Goal: Find specific page/section: Find specific page/section

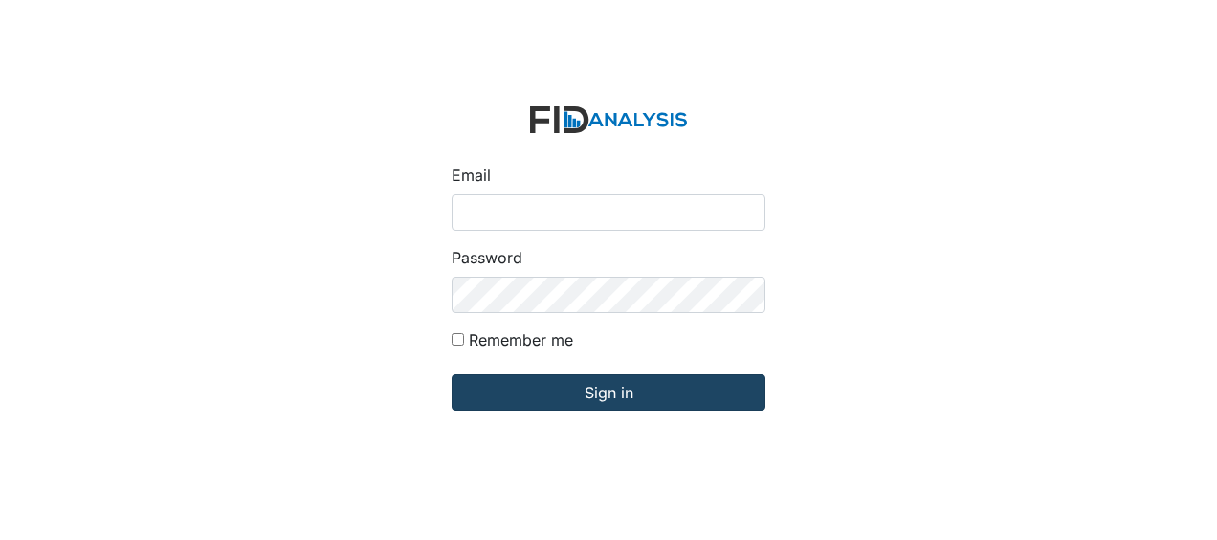
type input "Jbryant@lifeincorporated.com"
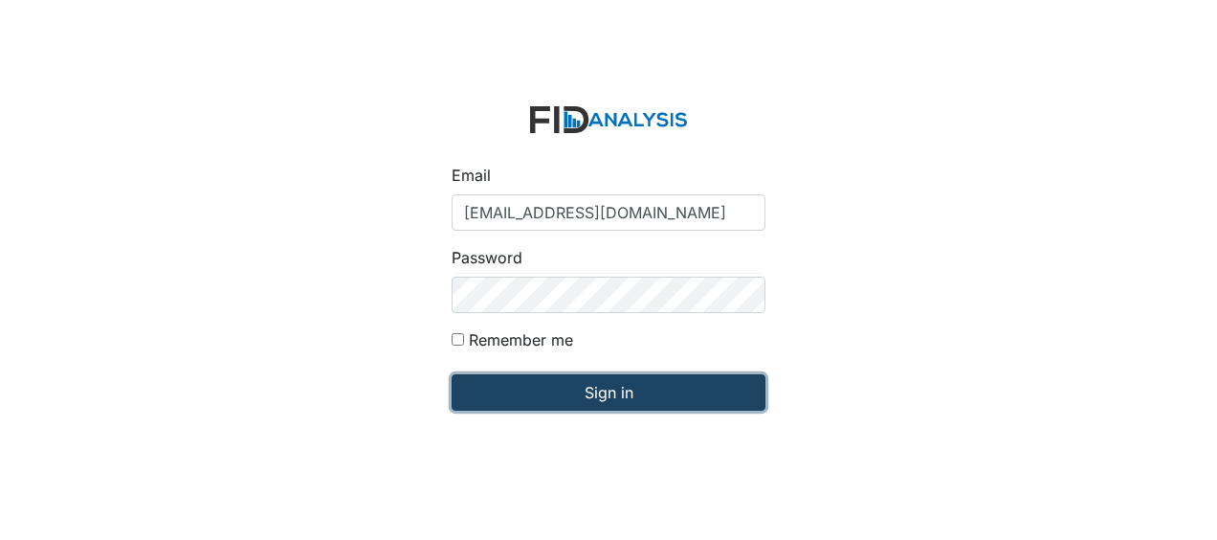
click at [513, 386] on input "Sign in" at bounding box center [609, 392] width 314 height 36
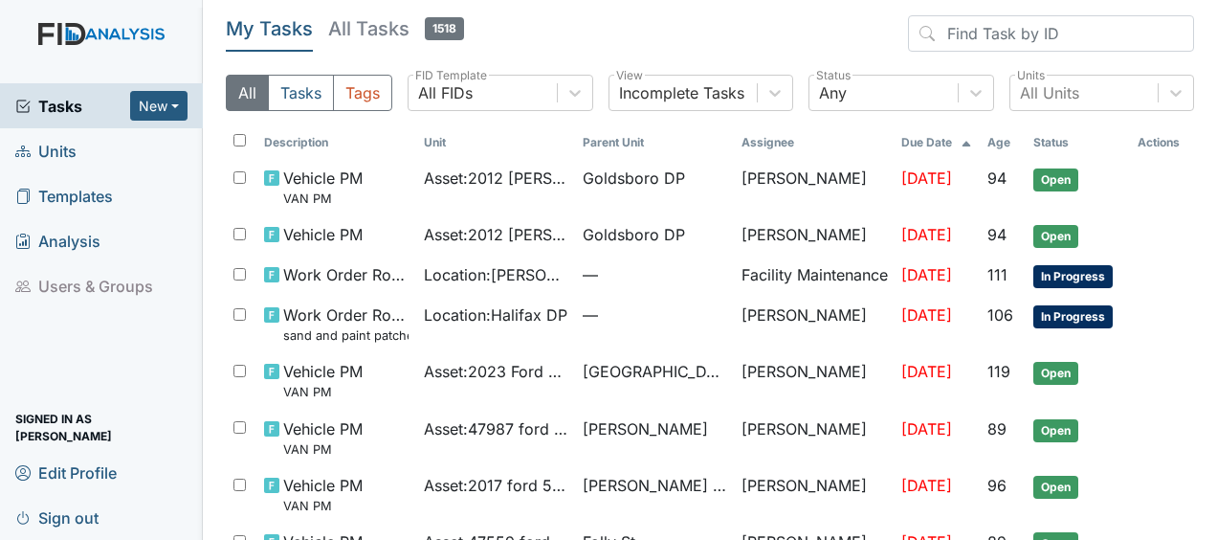
click at [73, 149] on span "Units" at bounding box center [45, 151] width 61 height 30
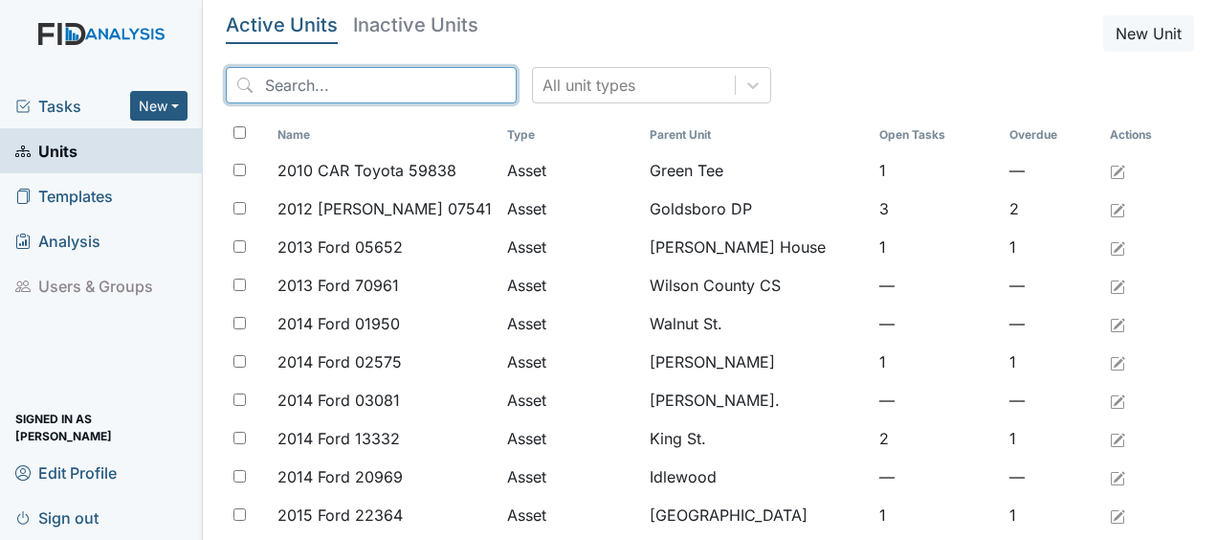
click at [279, 81] on input "search" at bounding box center [371, 85] width 291 height 36
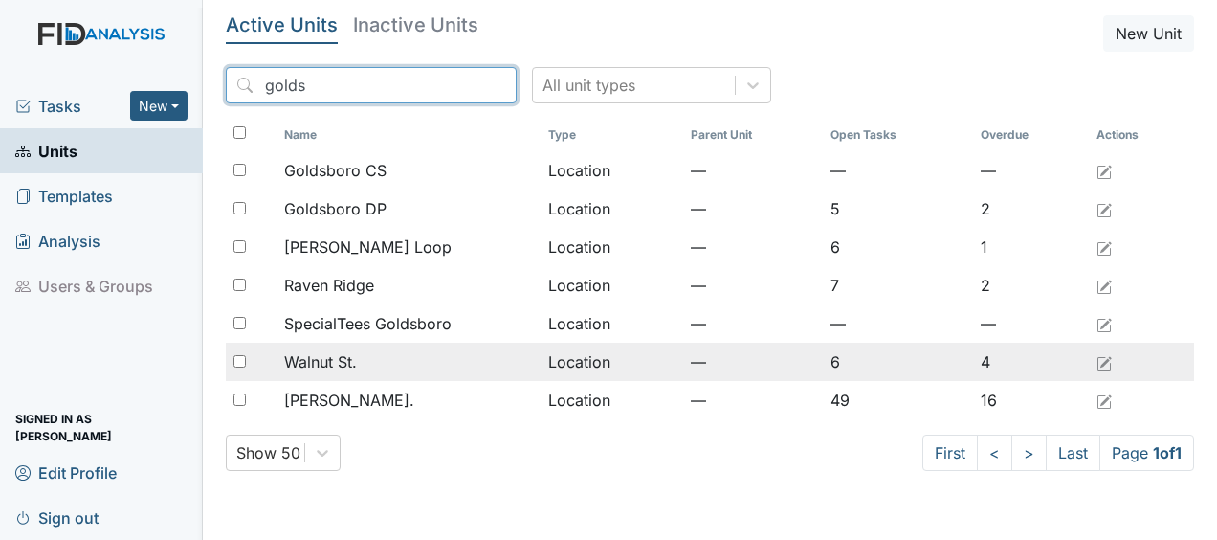
type input "golds"
click at [368, 355] on div "Walnut St." at bounding box center [408, 361] width 248 height 23
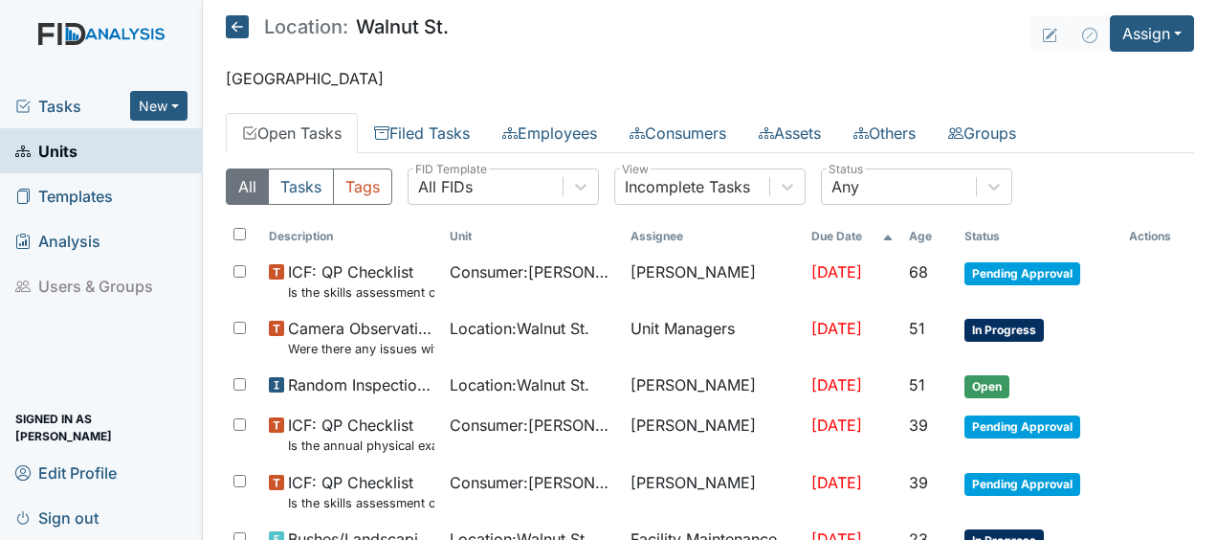
click at [237, 28] on icon at bounding box center [237, 26] width 23 height 23
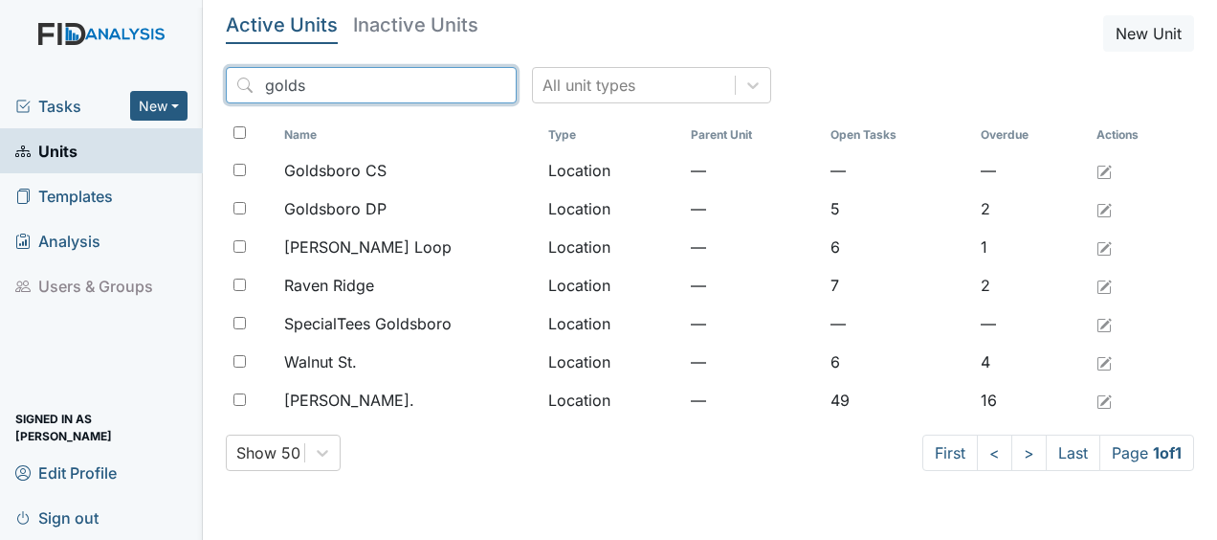
click at [459, 82] on input "golds" at bounding box center [371, 85] width 291 height 36
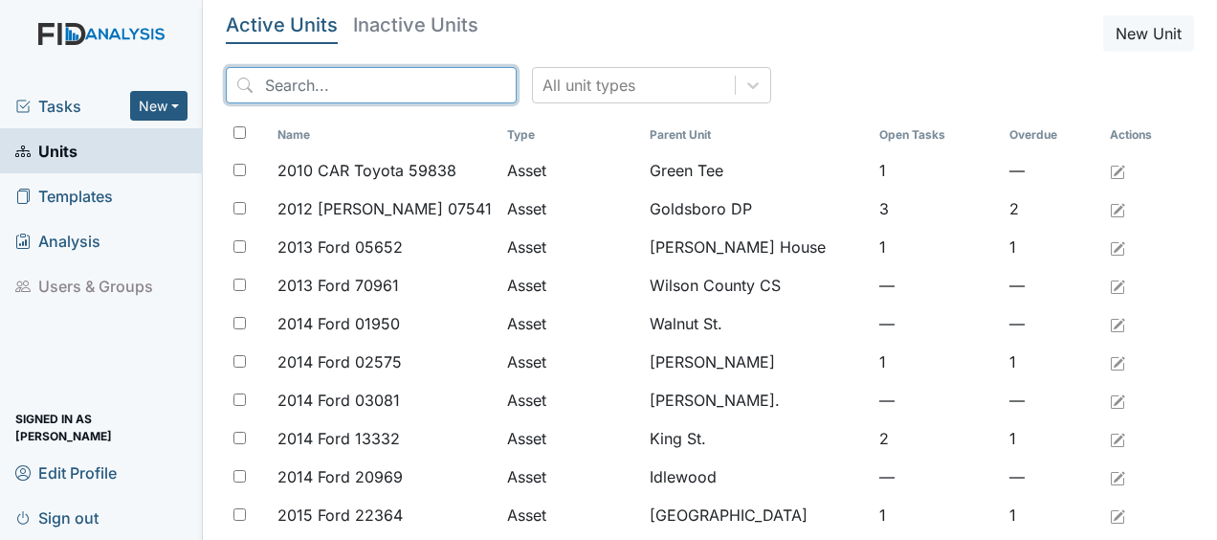
click at [324, 89] on input "search" at bounding box center [371, 85] width 291 height 36
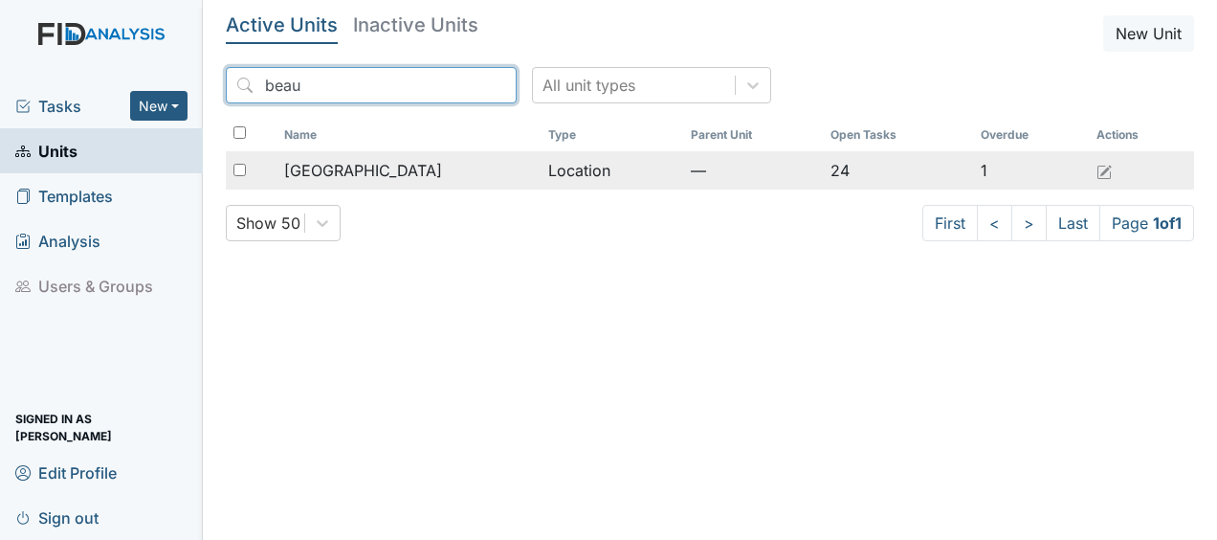
type input "beau"
click at [368, 170] on span "[GEOGRAPHIC_DATA]" at bounding box center [363, 170] width 158 height 23
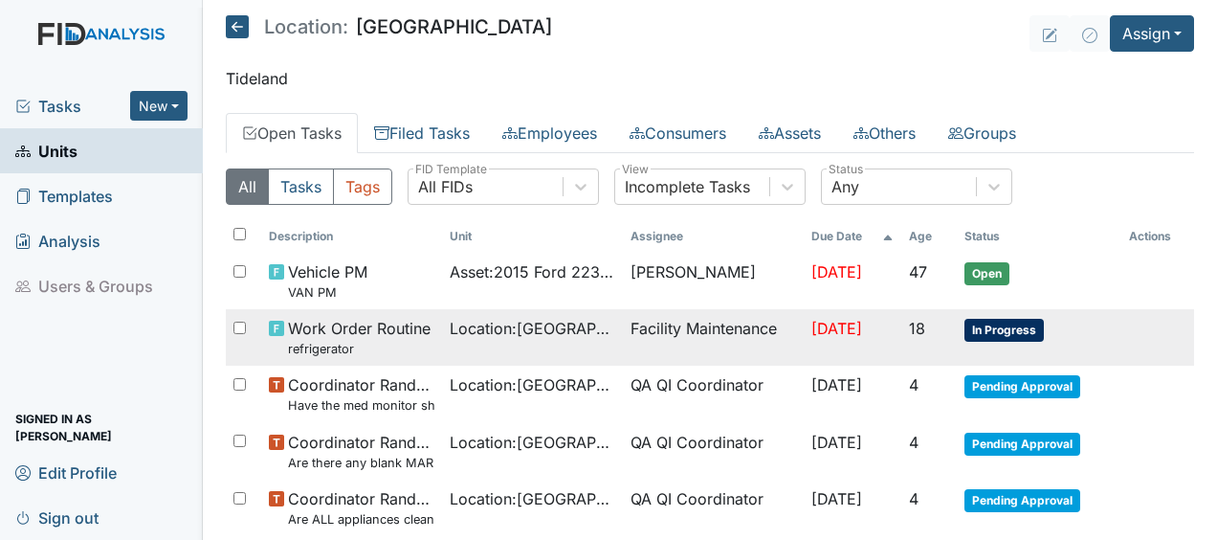
click at [534, 327] on span "Location : Beaufort Heights" at bounding box center [533, 328] width 166 height 23
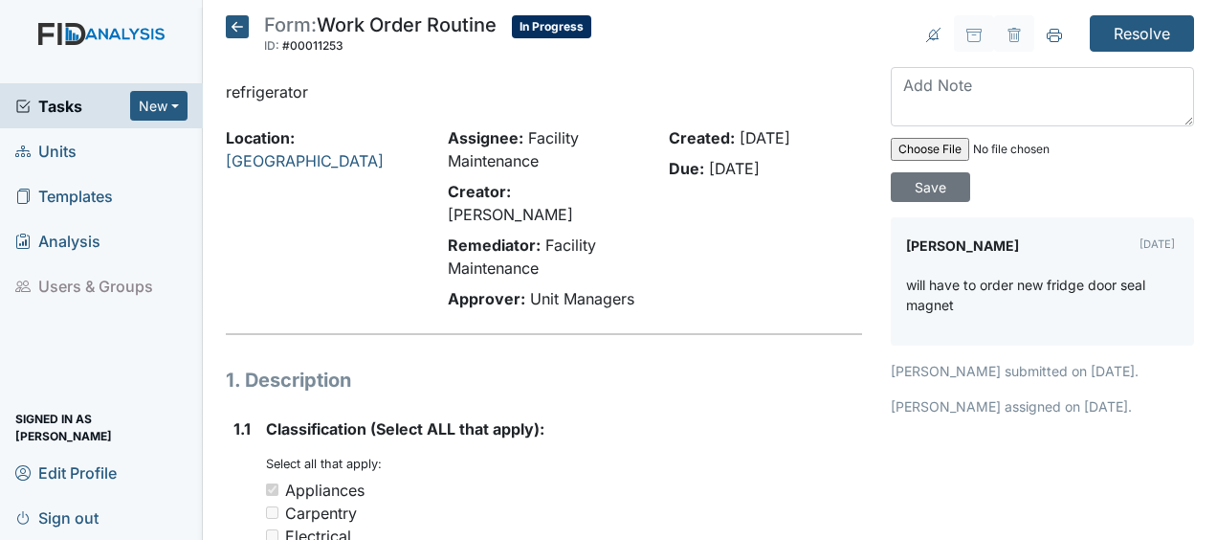
click at [236, 25] on icon at bounding box center [237, 26] width 23 height 23
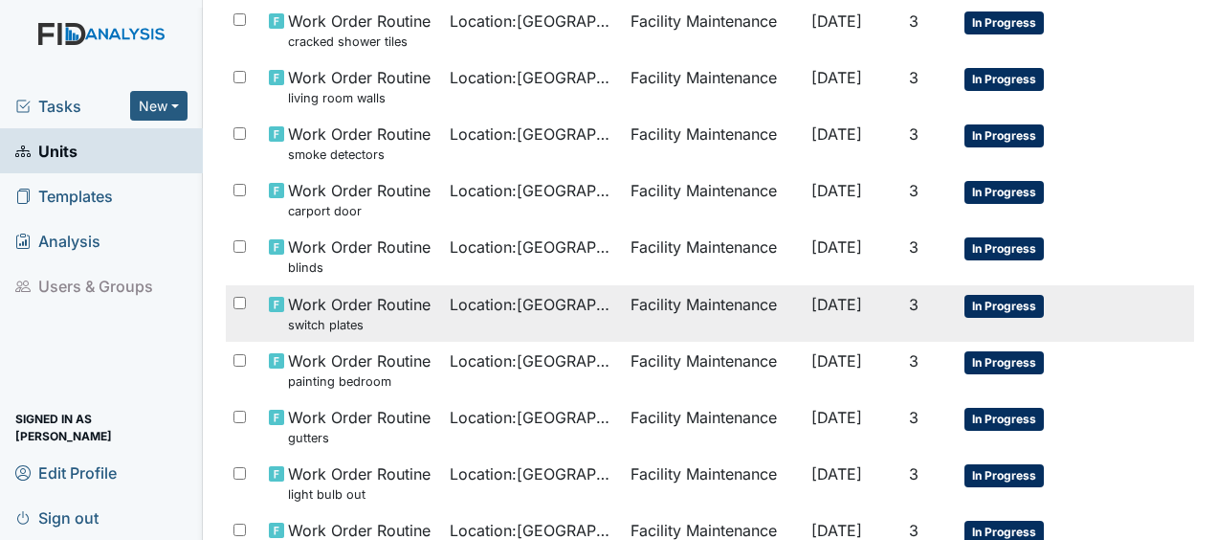
scroll to position [1032, 0]
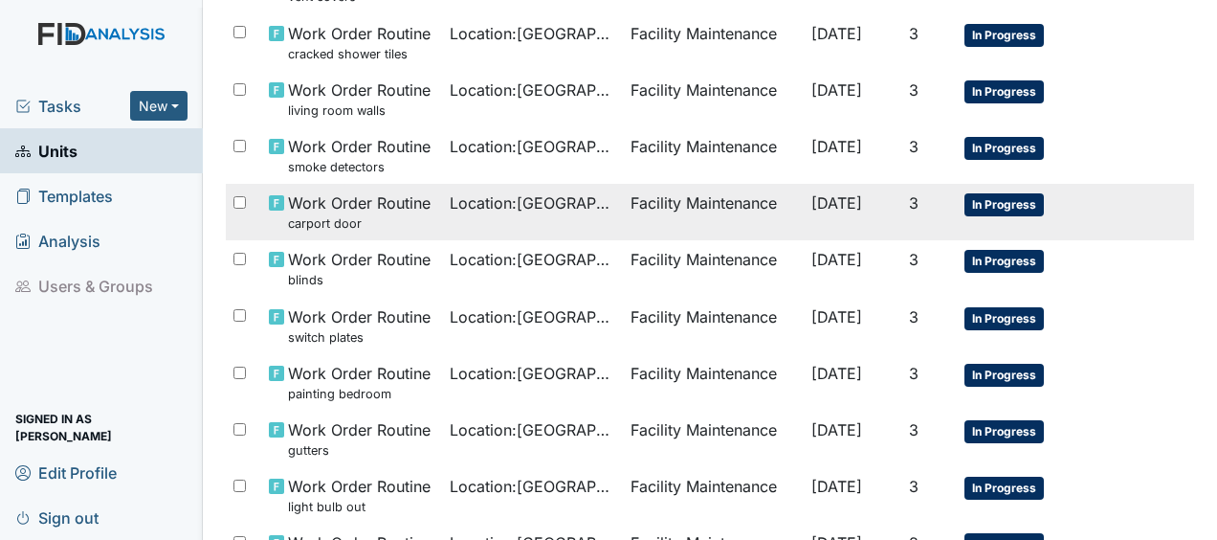
click at [766, 203] on td "Facility Maintenance" at bounding box center [713, 212] width 181 height 56
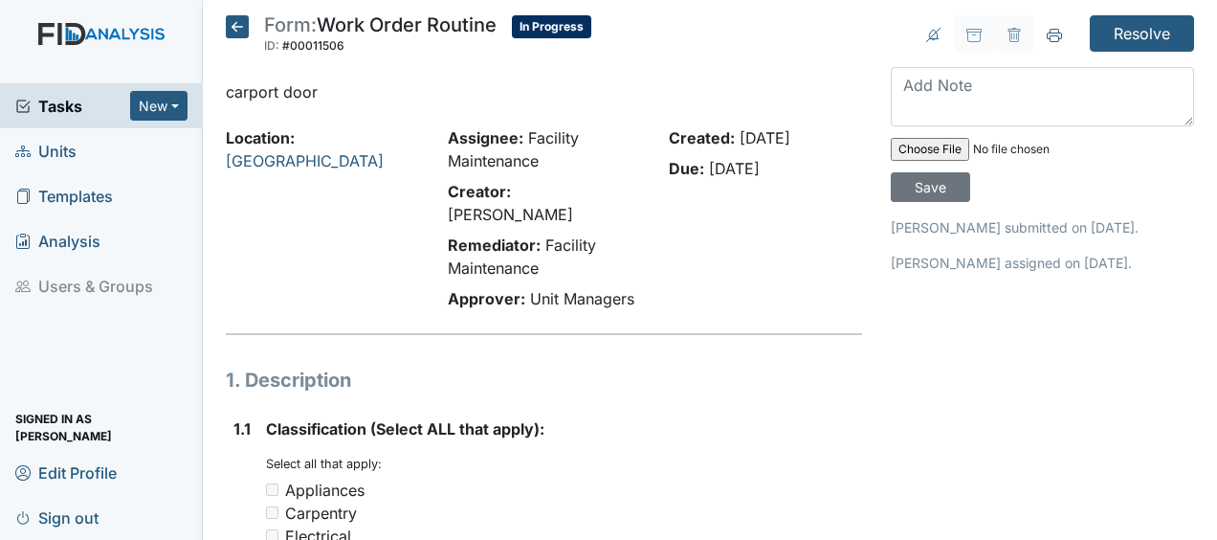
click at [240, 27] on icon at bounding box center [237, 26] width 23 height 23
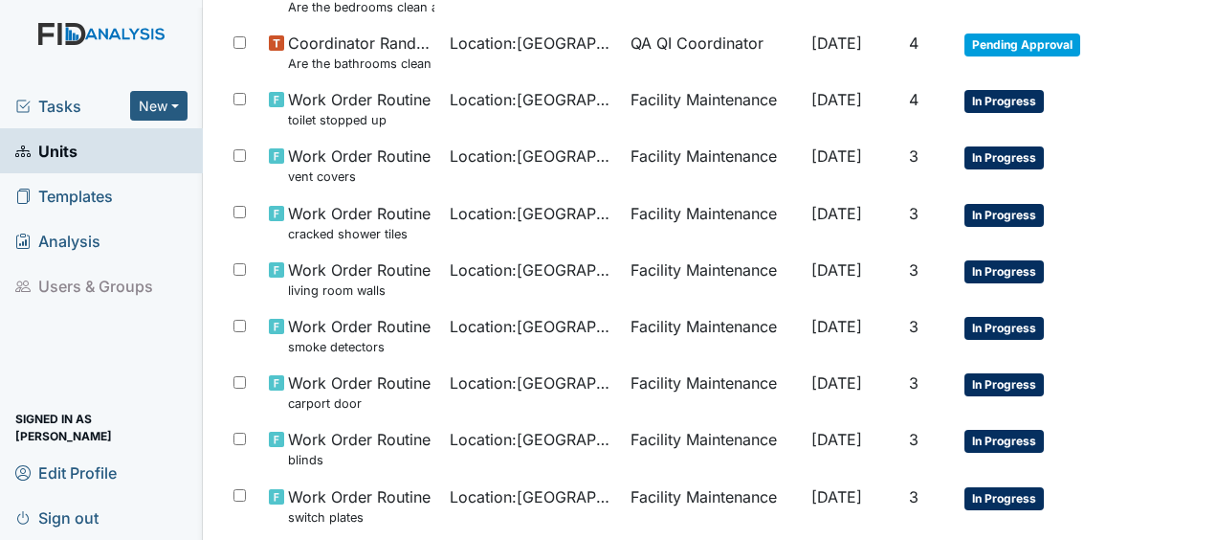
scroll to position [860, 0]
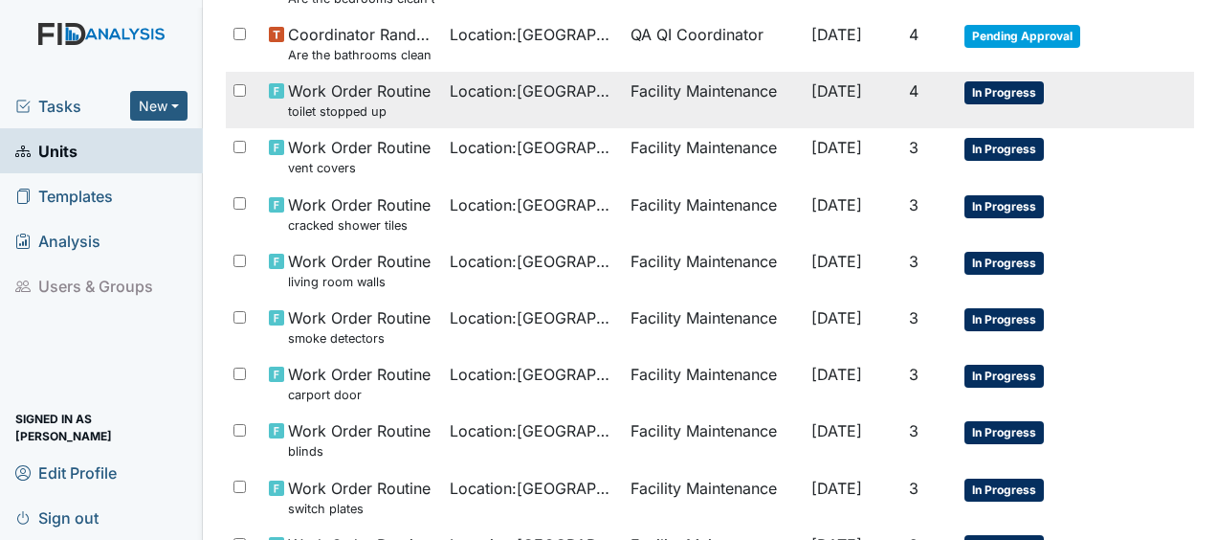
click at [361, 93] on span "Work Order Routine toilet stopped up" at bounding box center [359, 99] width 143 height 41
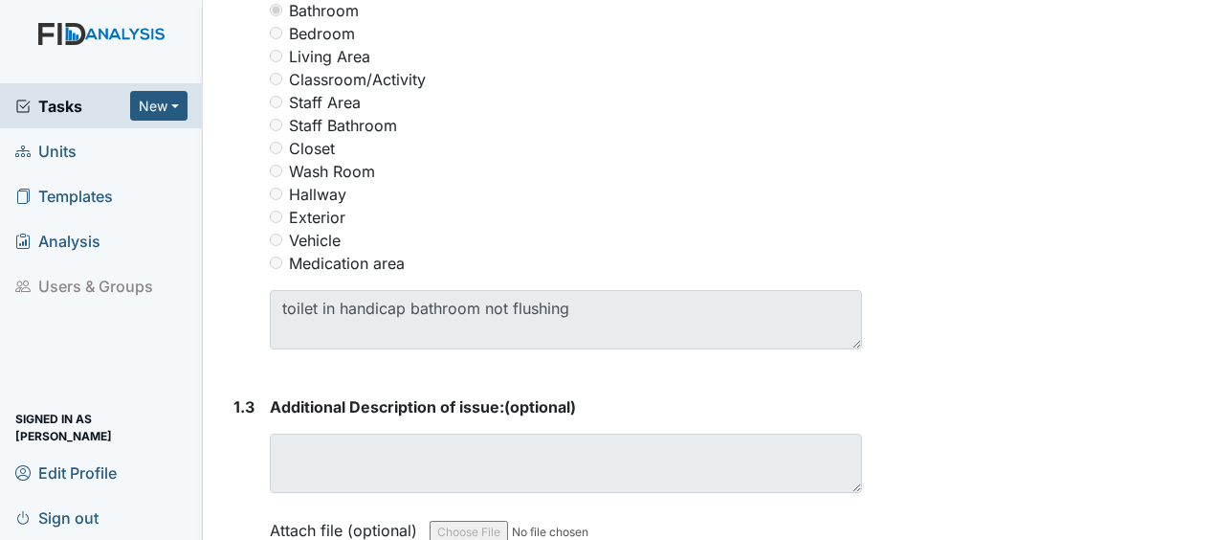
scroll to position [1008, 0]
click at [363, 112] on label "Staff Bathroom" at bounding box center [343, 123] width 108 height 23
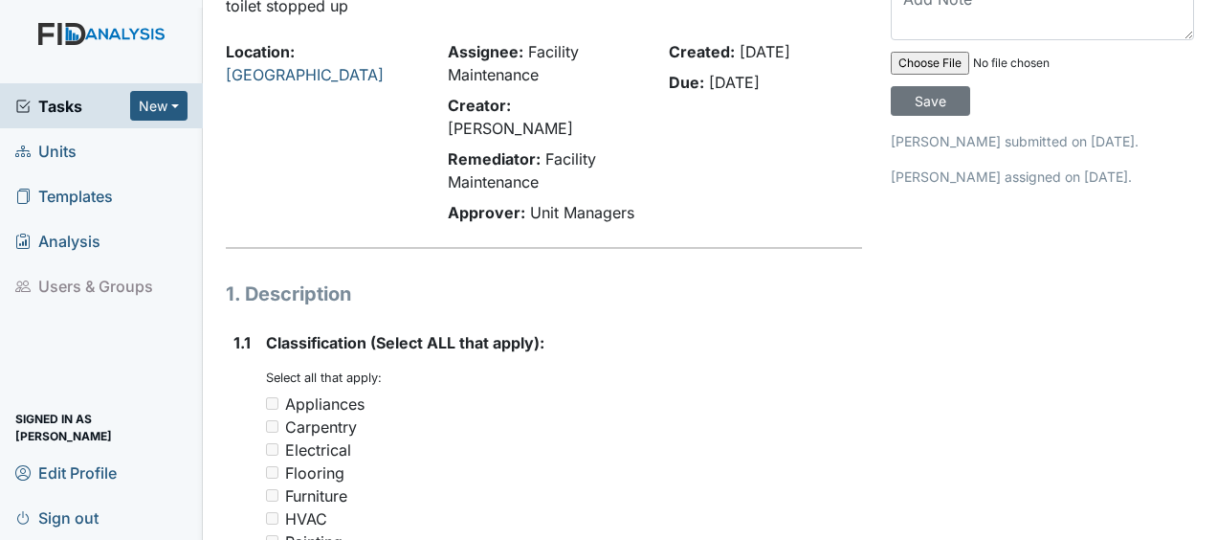
scroll to position [0, 0]
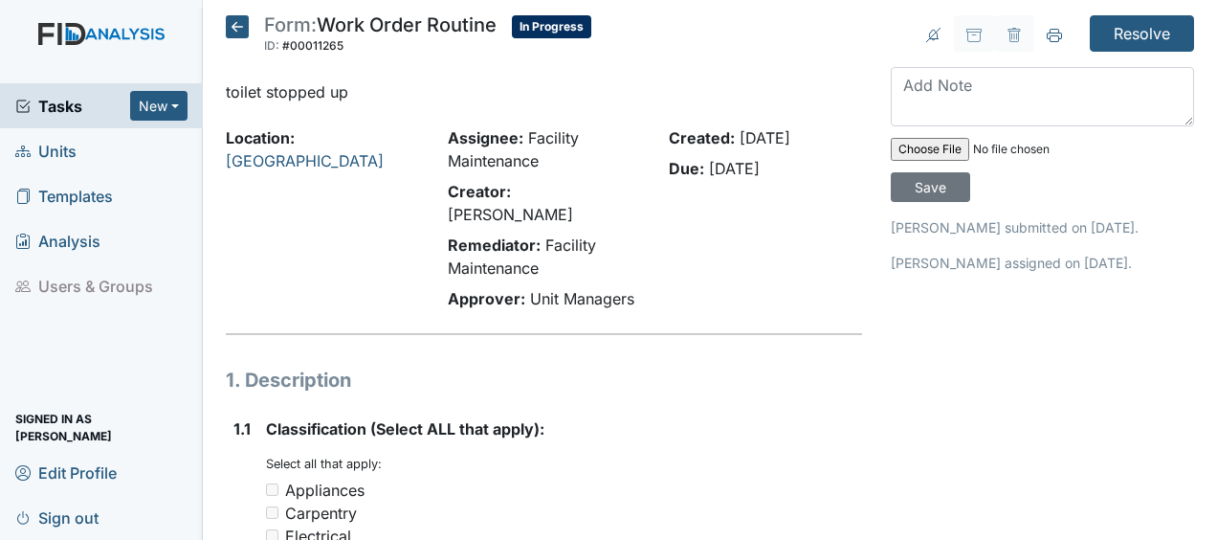
click at [237, 30] on icon at bounding box center [237, 26] width 23 height 23
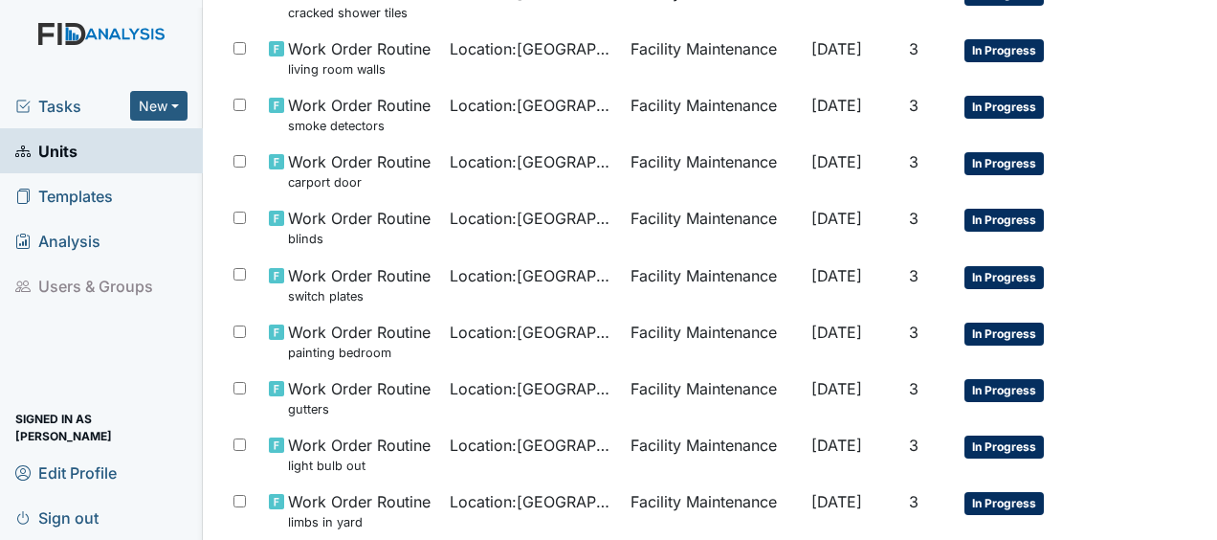
scroll to position [1074, 0]
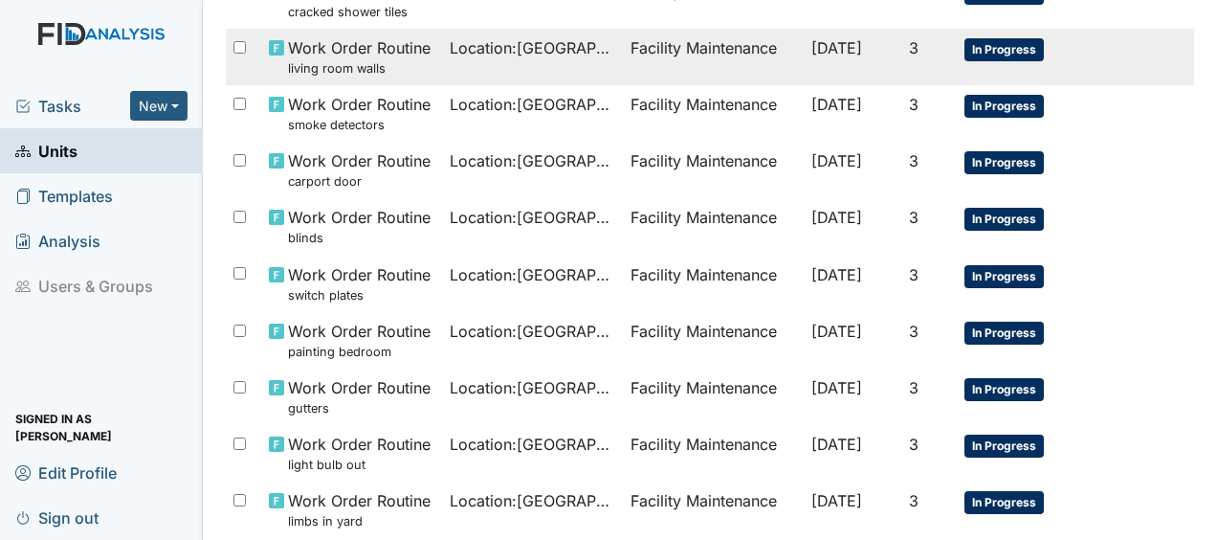
click at [358, 48] on span "Work Order Routine living room walls" at bounding box center [359, 56] width 143 height 41
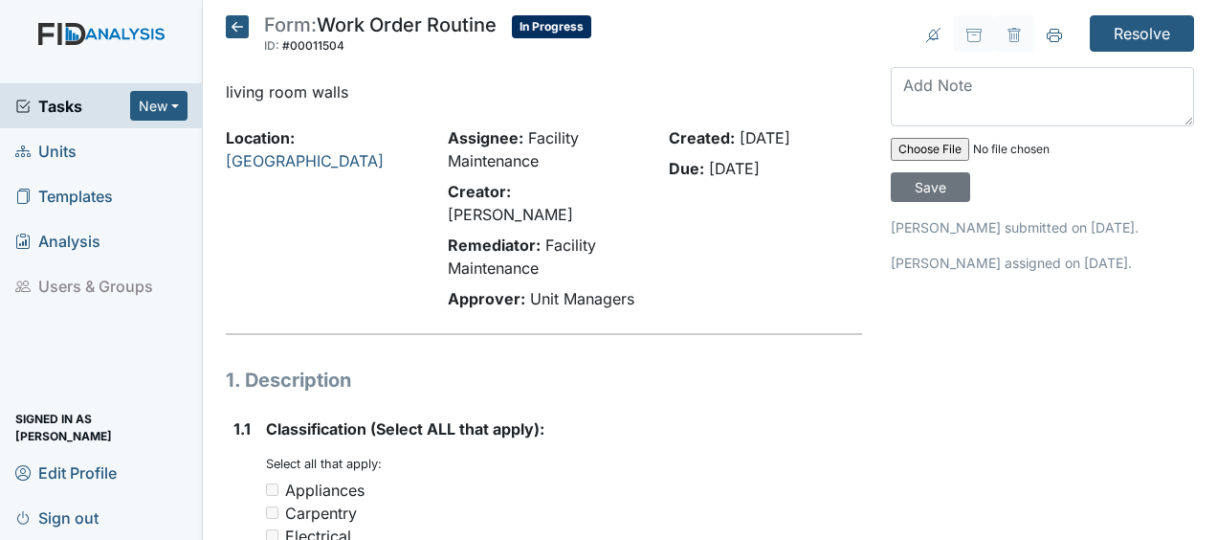
click at [233, 26] on icon at bounding box center [237, 26] width 23 height 23
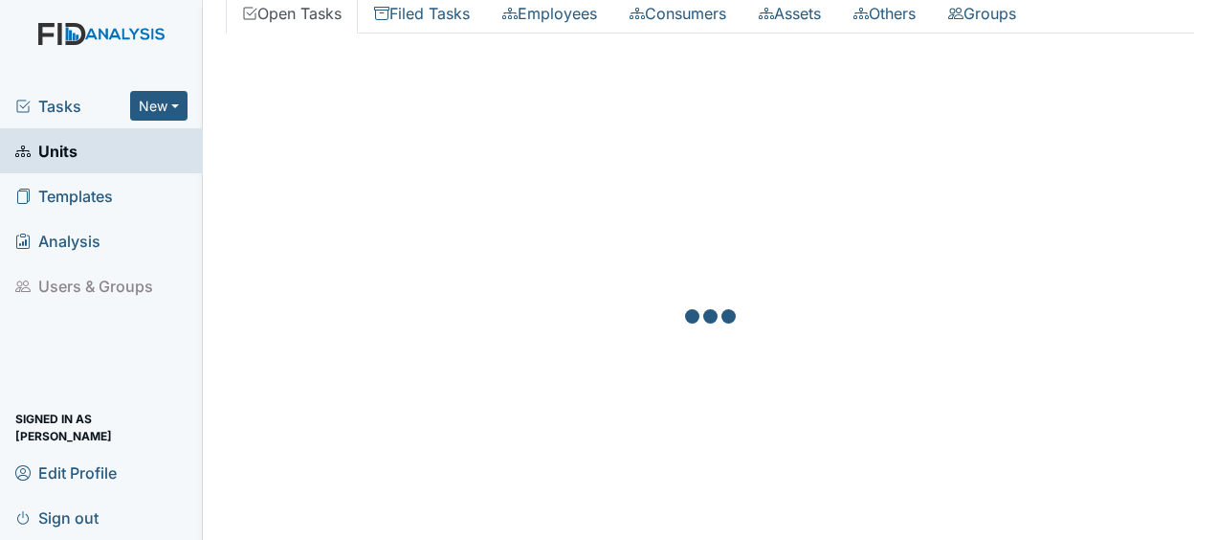
scroll to position [197, 0]
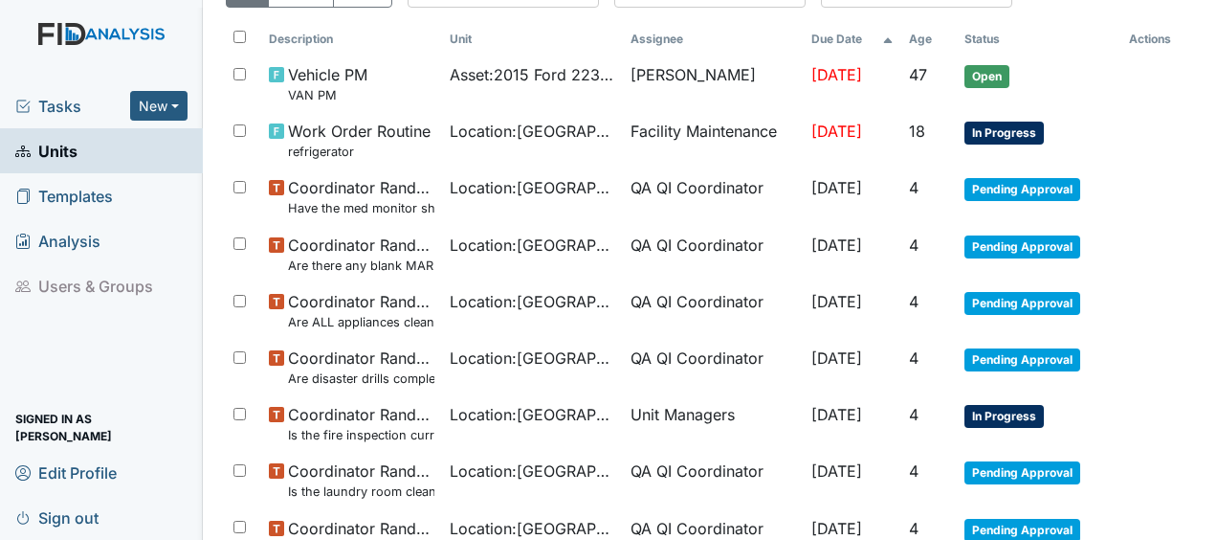
click at [368, 162] on td "Work Order Routine refrigerator" at bounding box center [351, 140] width 181 height 56
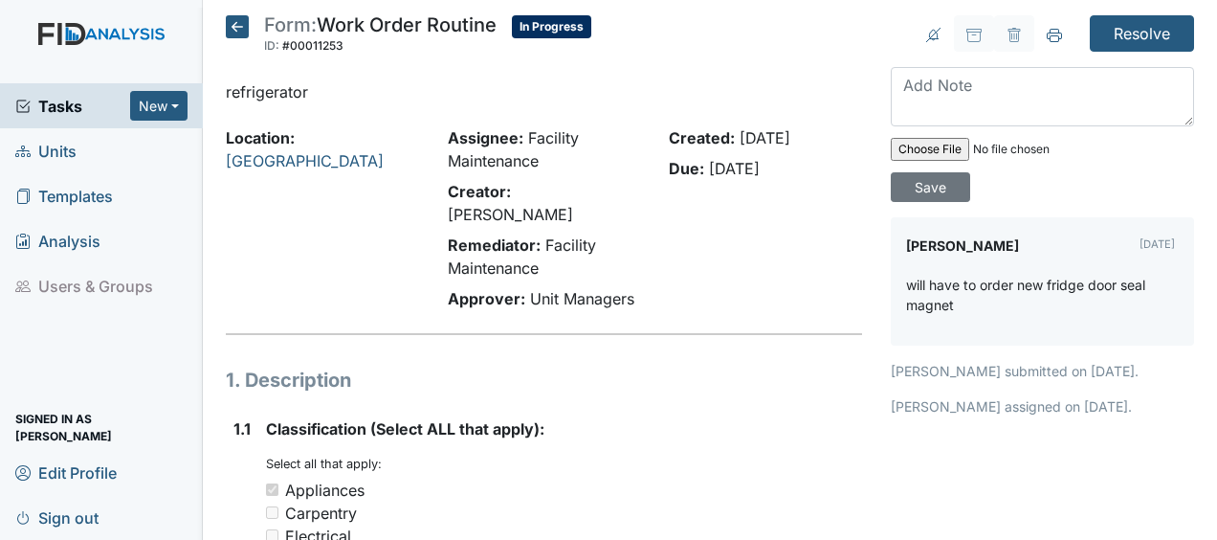
click at [238, 25] on icon at bounding box center [237, 26] width 23 height 23
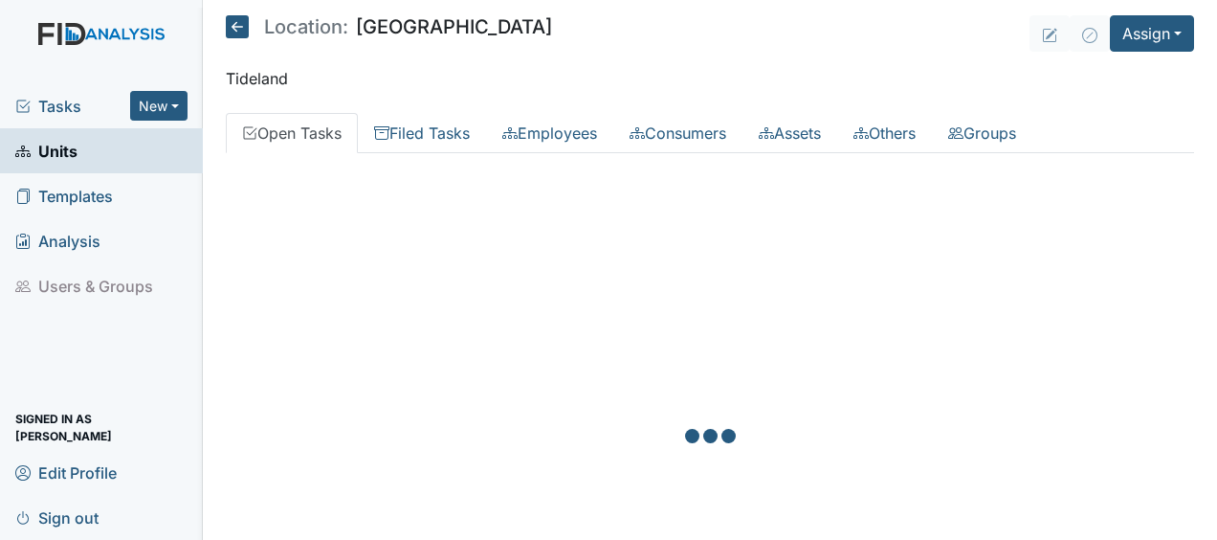
click at [238, 25] on icon at bounding box center [237, 26] width 23 height 23
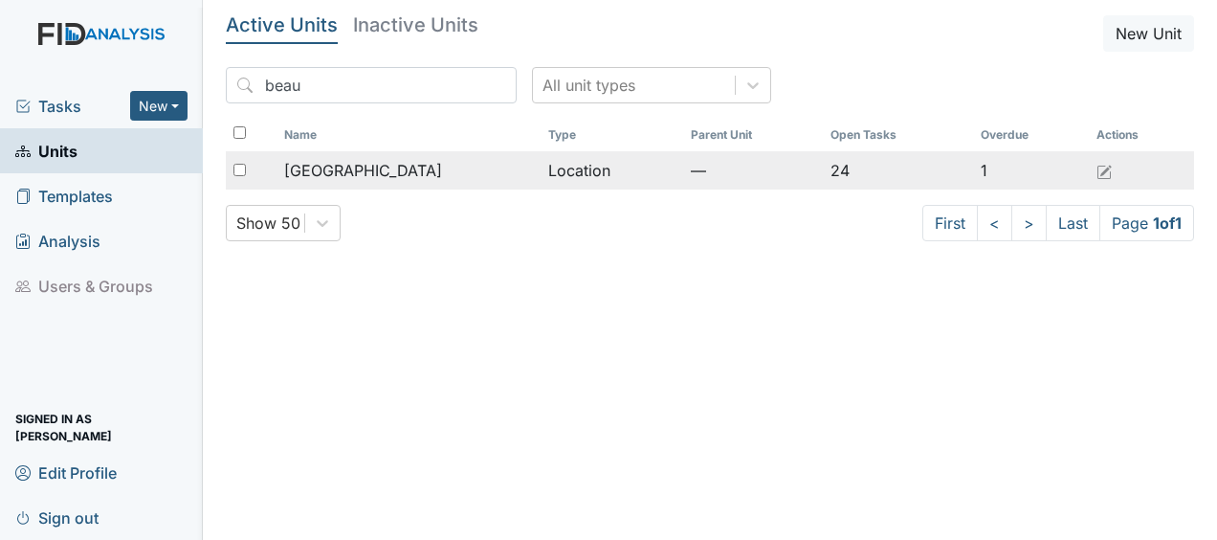
click at [371, 164] on span "[GEOGRAPHIC_DATA]" at bounding box center [363, 170] width 158 height 23
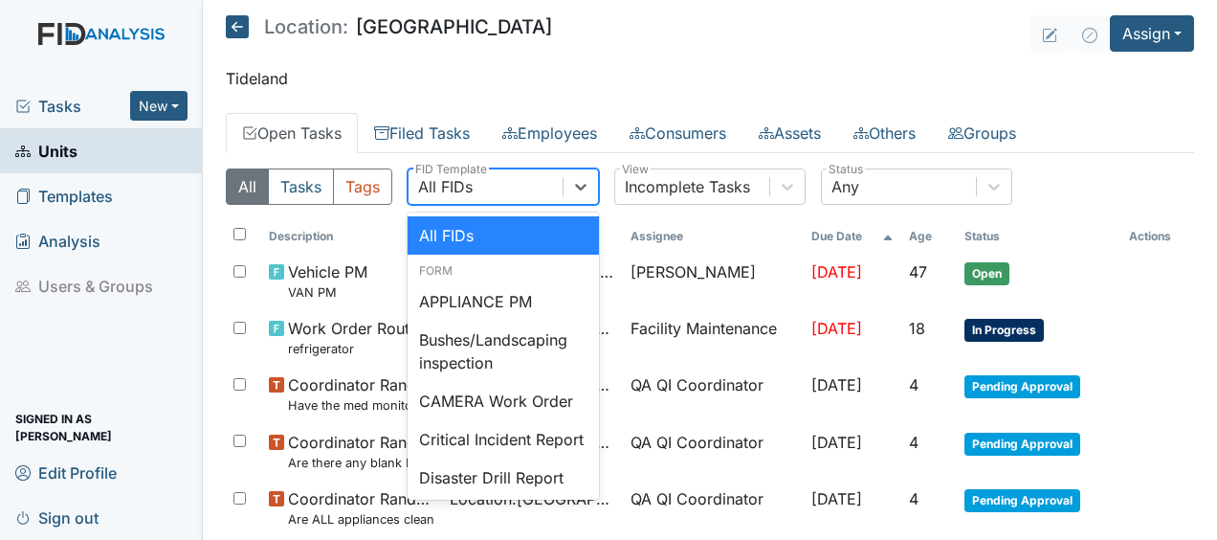
click at [588, 189] on icon at bounding box center [580, 186] width 19 height 19
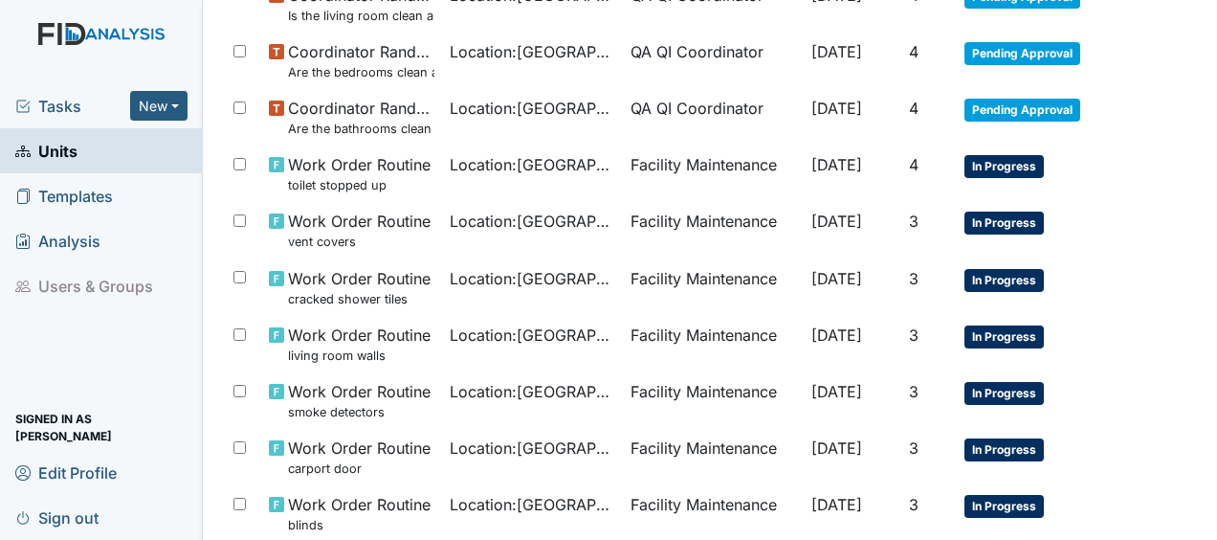
scroll to position [788, 0]
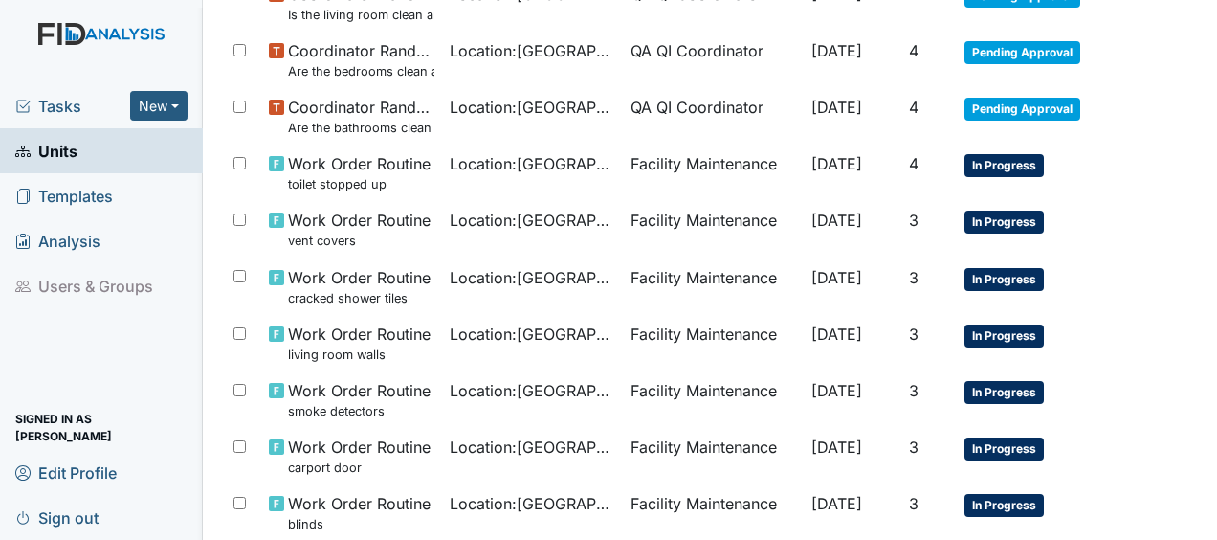
click at [588, 189] on td "Location : Beaufort Heights" at bounding box center [532, 173] width 181 height 56
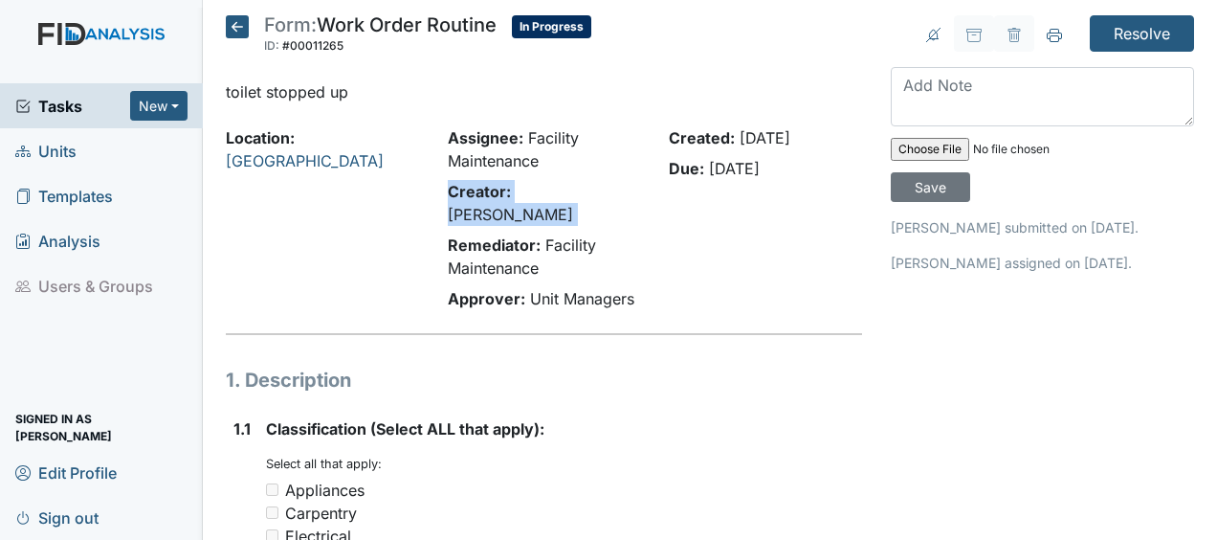
click at [234, 21] on icon at bounding box center [237, 26] width 23 height 23
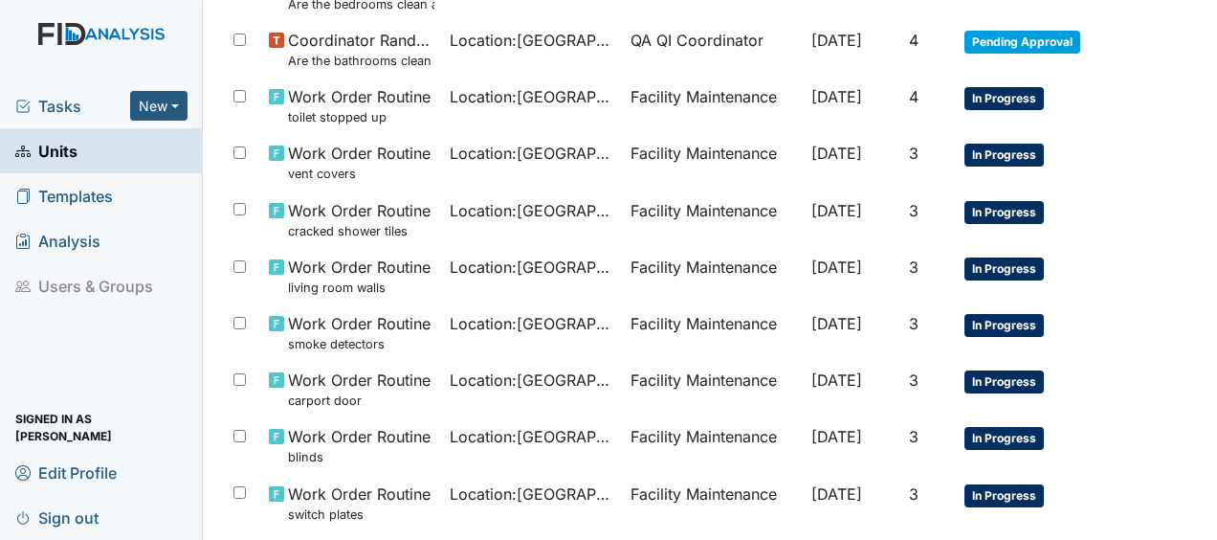
scroll to position [854, 0]
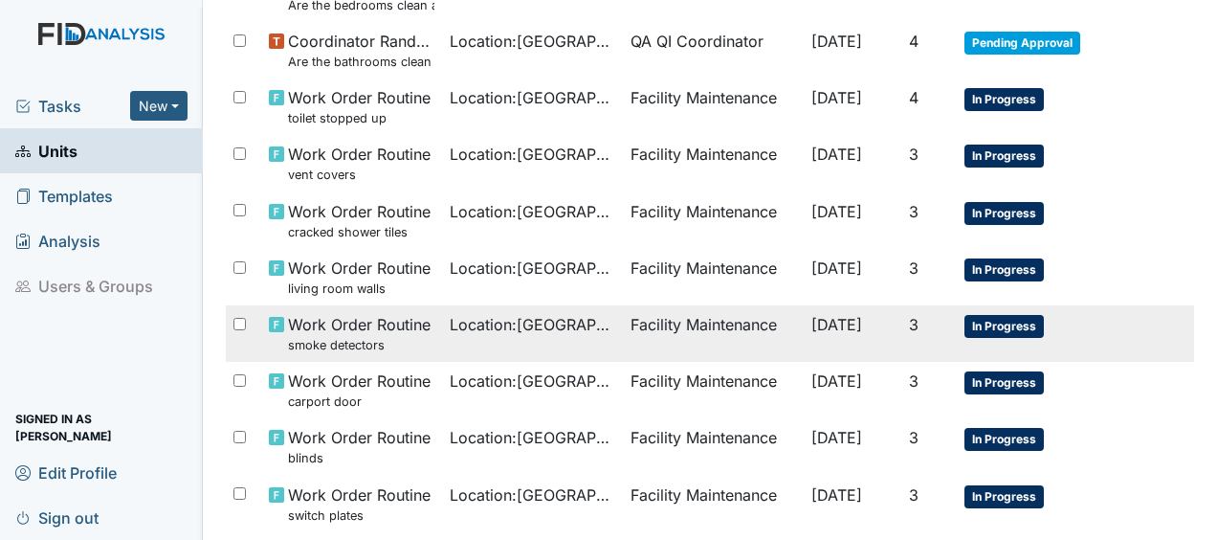
click at [469, 325] on span "Location : Beaufort Heights" at bounding box center [533, 324] width 166 height 23
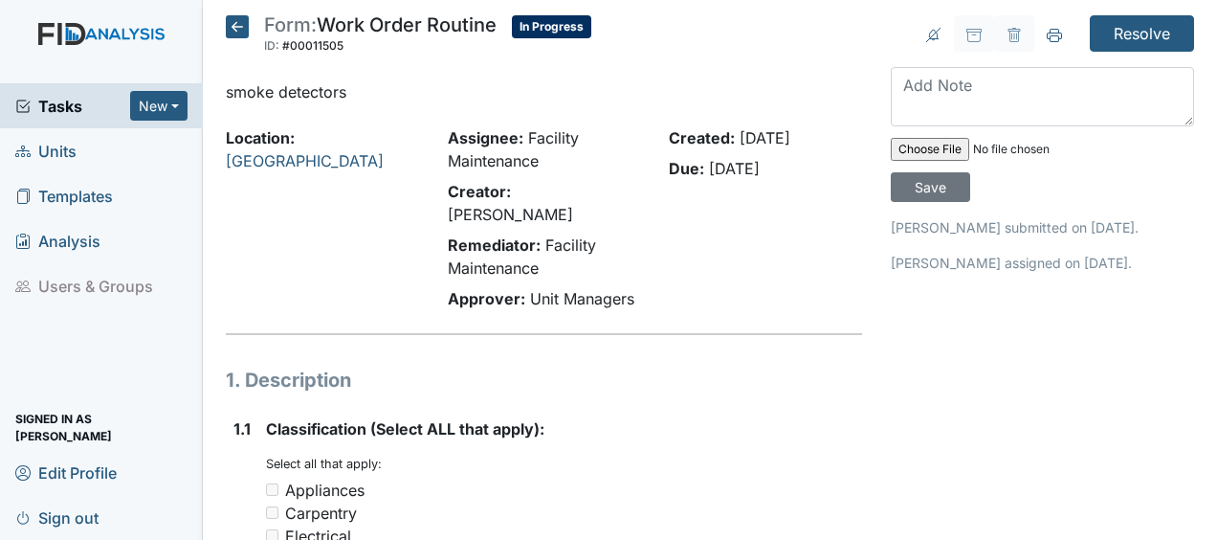
click at [245, 29] on icon at bounding box center [237, 26] width 23 height 23
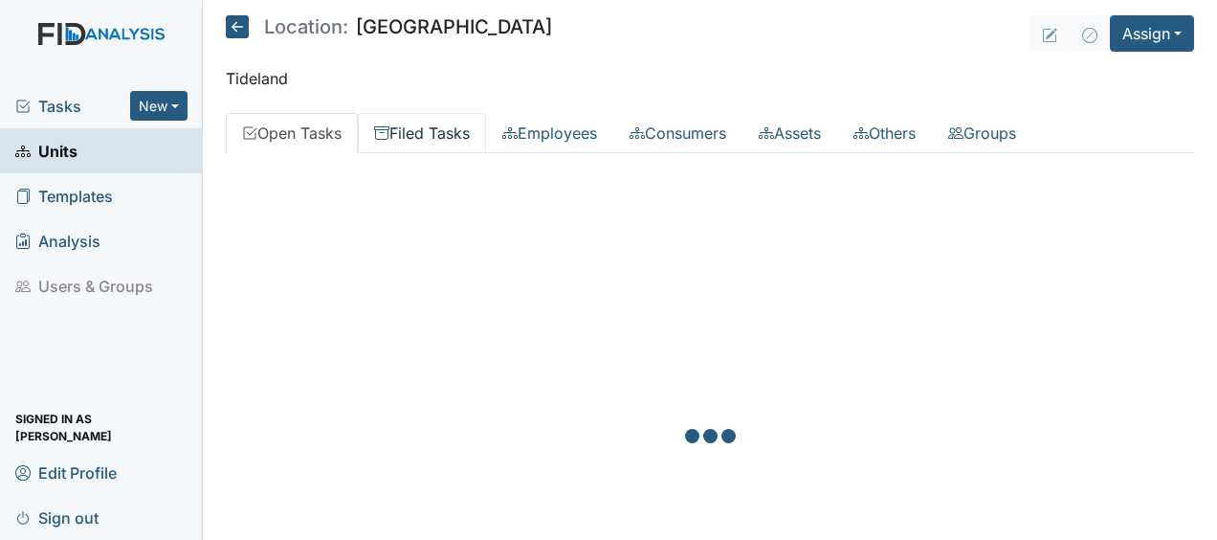
click at [375, 86] on p "Tideland" at bounding box center [710, 78] width 969 height 23
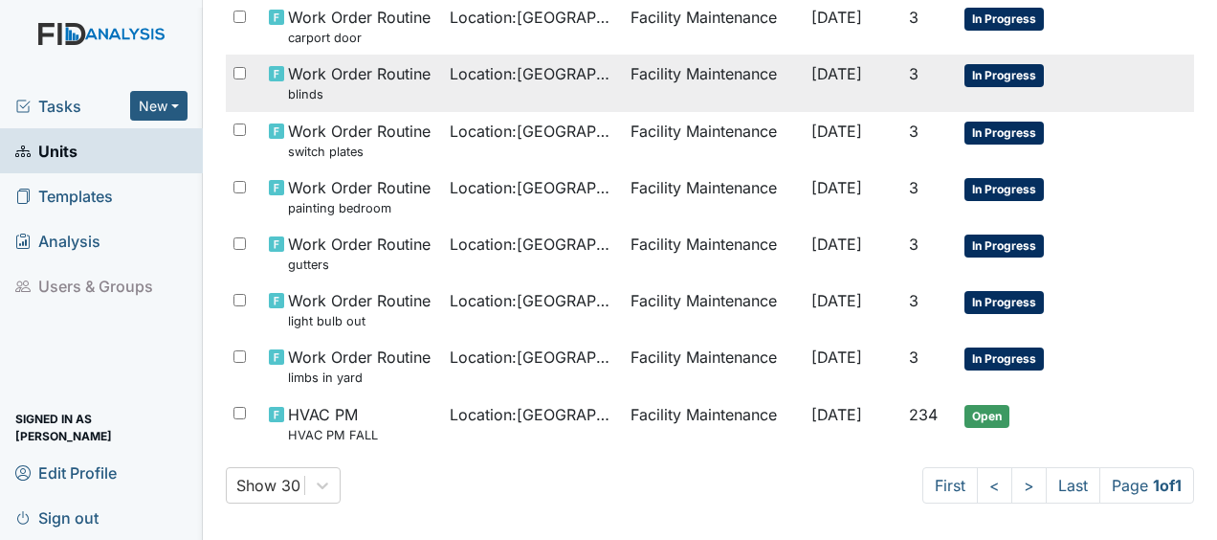
scroll to position [1225, 0]
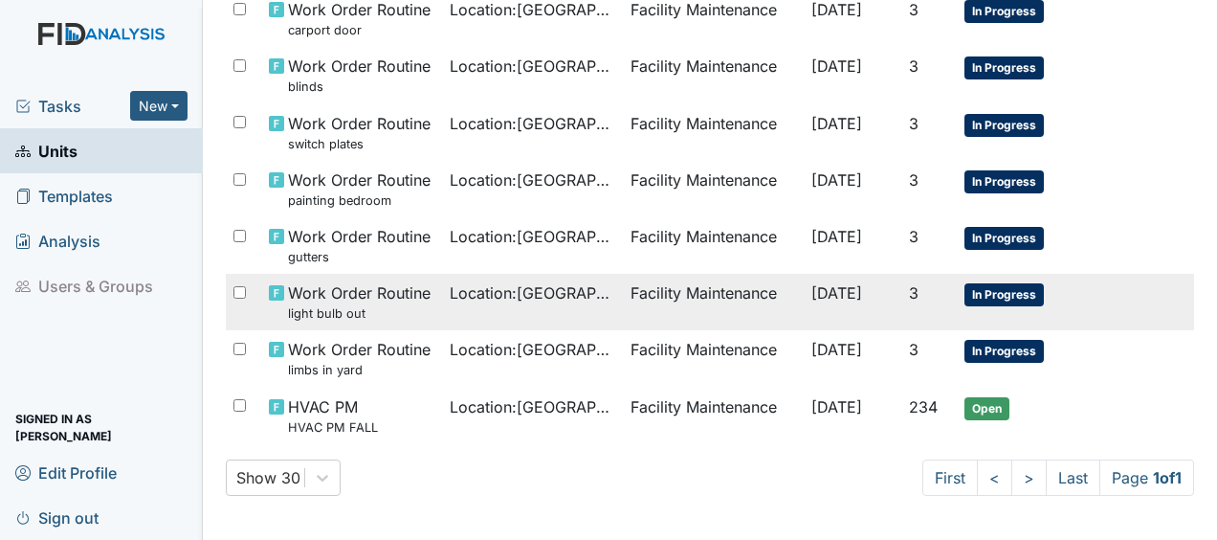
click at [848, 288] on span "[DATE]" at bounding box center [837, 292] width 51 height 19
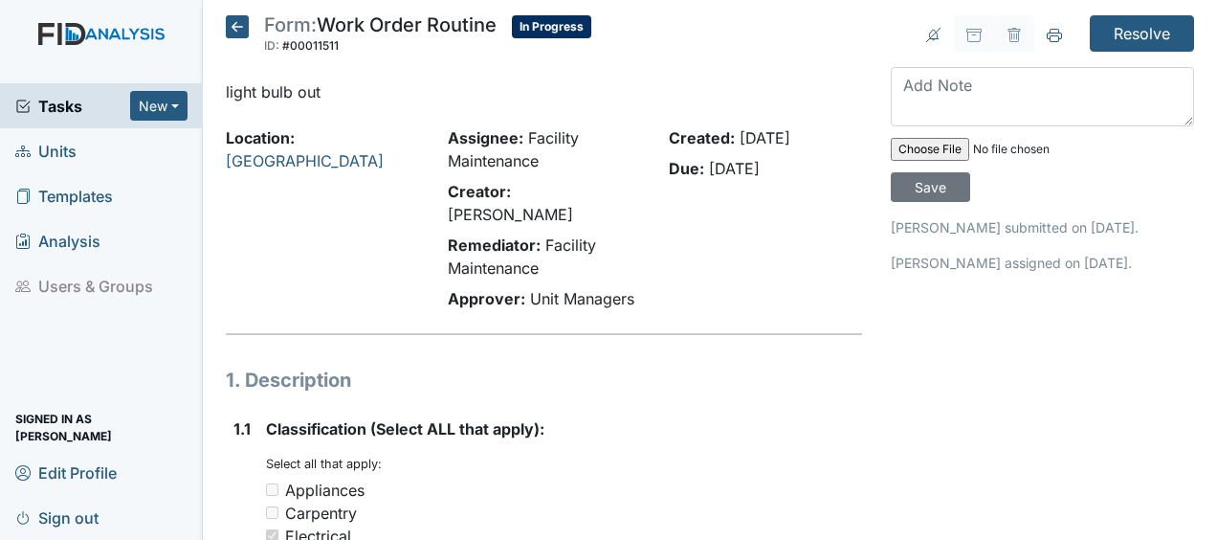
click at [230, 24] on icon at bounding box center [237, 26] width 23 height 23
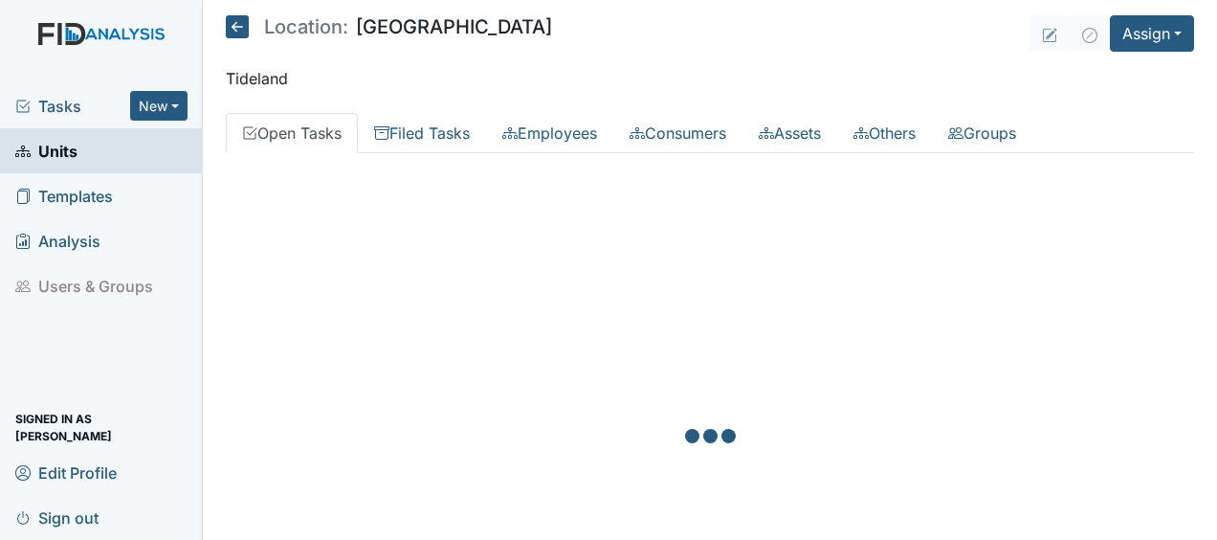
drag, startPoint x: 0, startPoint y: 0, endPoint x: 581, endPoint y: 385, distance: 696.8
click at [581, 385] on div at bounding box center [710, 438] width 969 height 540
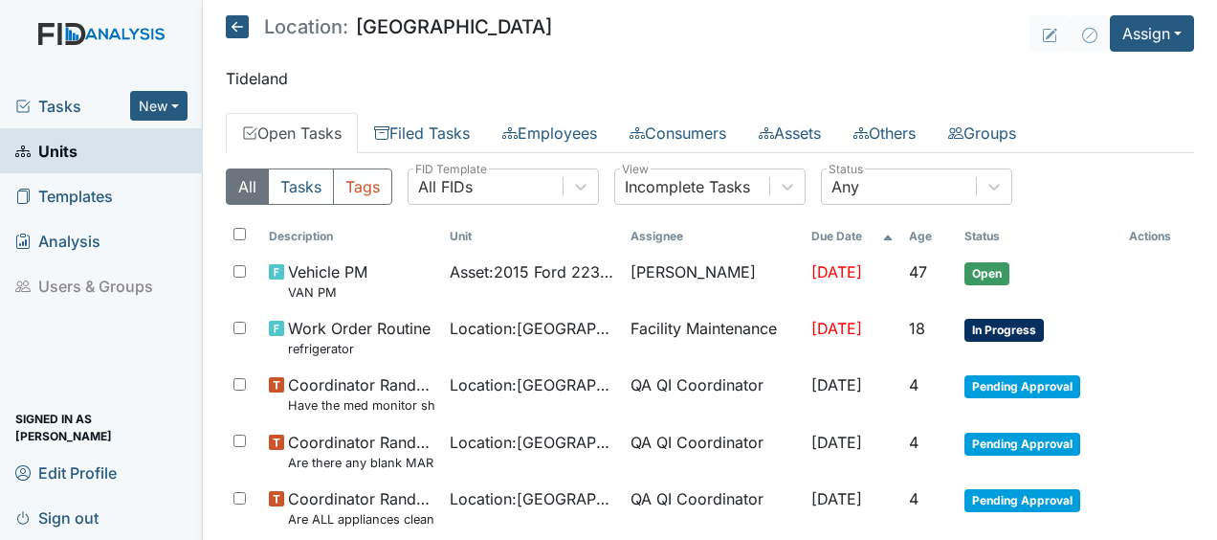
click at [241, 33] on icon at bounding box center [237, 26] width 23 height 23
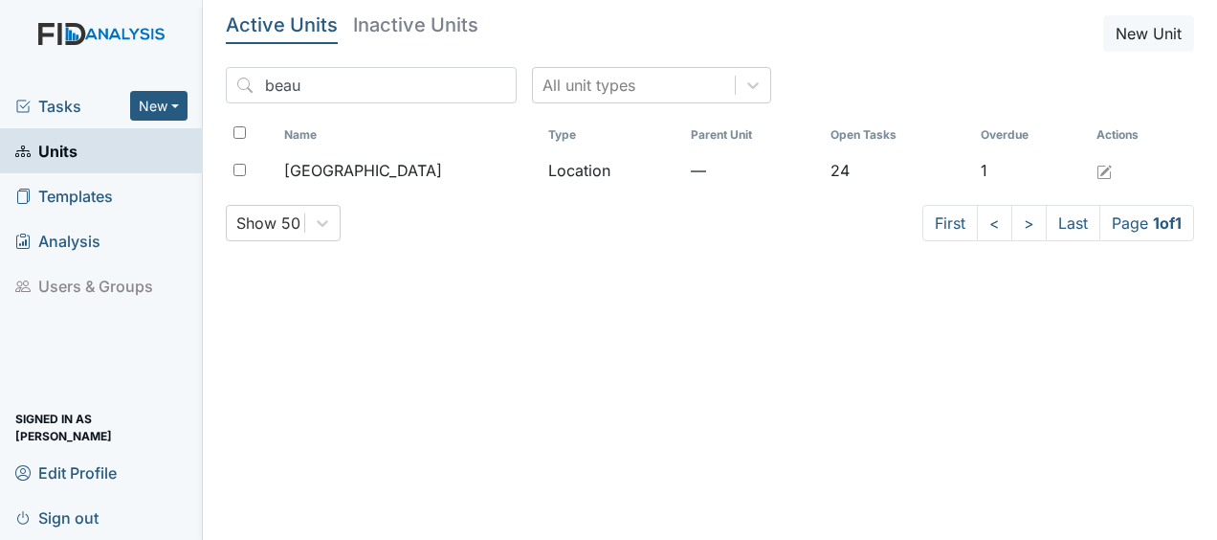
drag, startPoint x: 458, startPoint y: 84, endPoint x: 424, endPoint y: 132, distance: 59.0
click at [424, 132] on th "Name" at bounding box center [408, 135] width 263 height 33
click at [457, 87] on input "beau" at bounding box center [371, 85] width 291 height 36
